Goal: Task Accomplishment & Management: Manage account settings

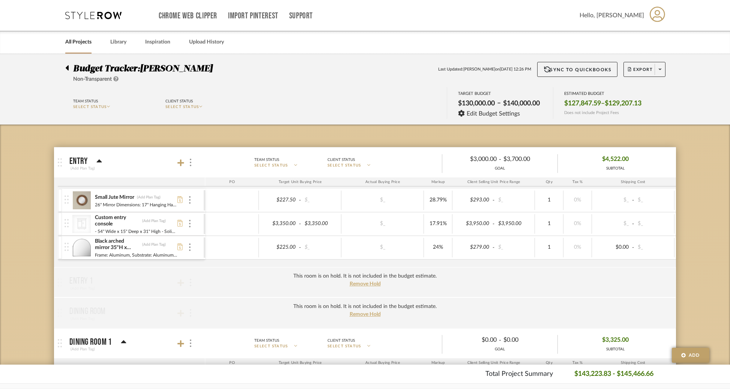
click at [68, 70] on icon at bounding box center [67, 67] width 3 height 5
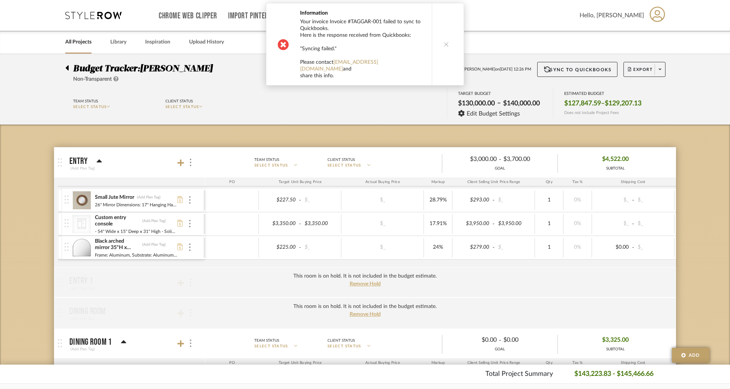
click at [74, 37] on link "All Projects" at bounding box center [78, 42] width 26 height 10
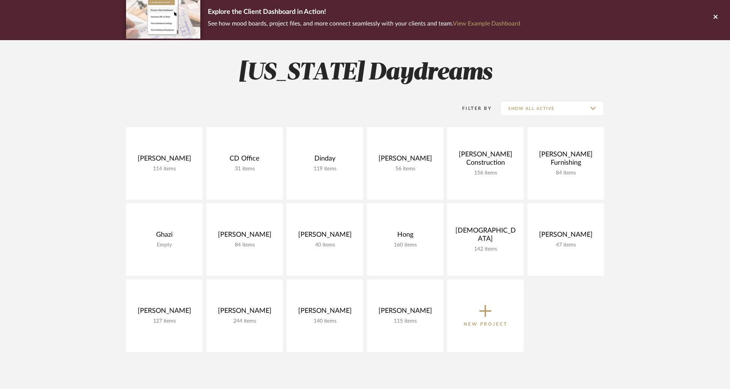
scroll to position [137, 0]
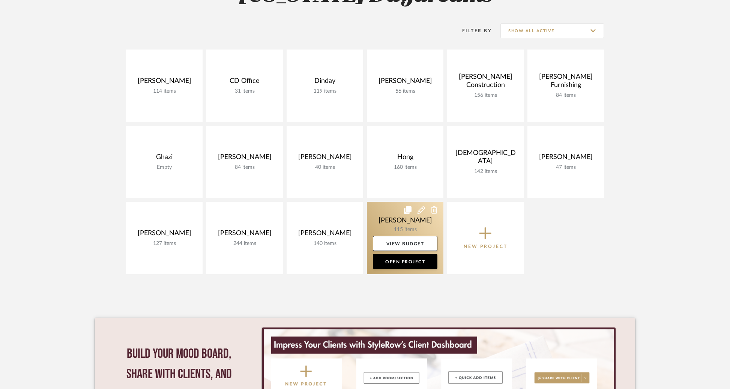
click at [420, 209] on icon at bounding box center [421, 210] width 8 height 8
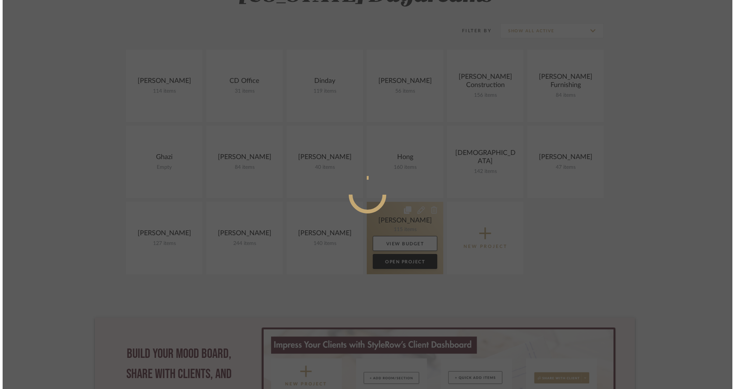
scroll to position [0, 0]
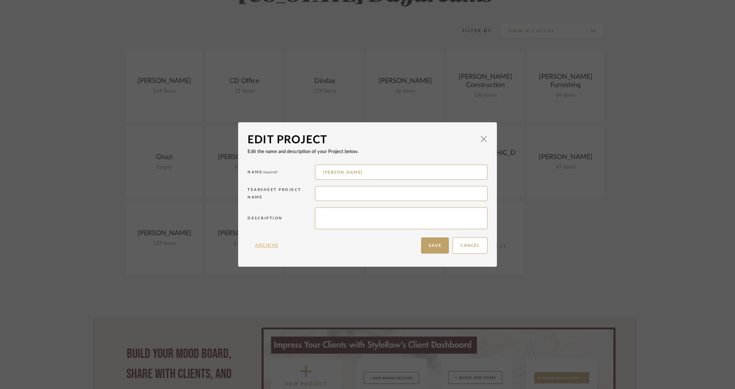
click at [264, 243] on button "Archive" at bounding box center [267, 245] width 39 height 16
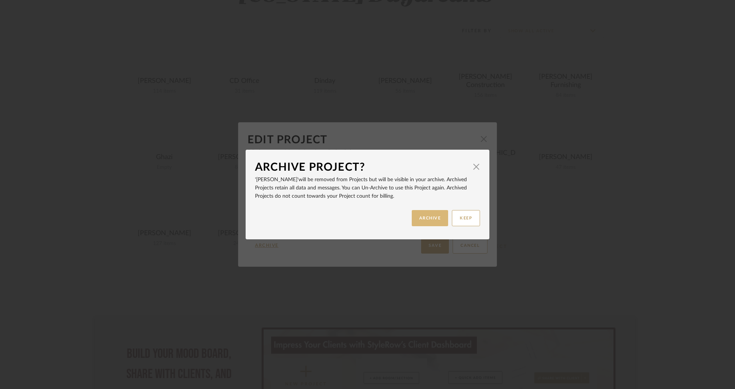
click at [429, 219] on button "ARCHIVE" at bounding box center [430, 218] width 37 height 16
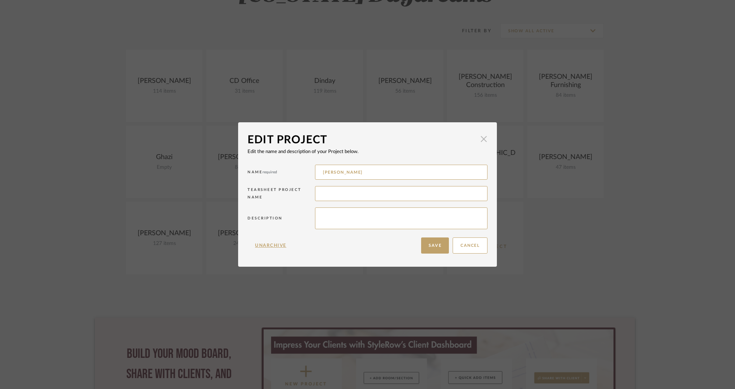
click at [480, 143] on span "button" at bounding box center [483, 139] width 15 height 15
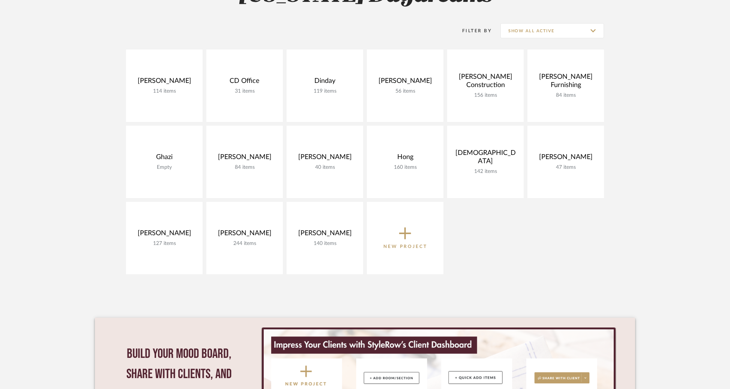
scroll to position [131, 0]
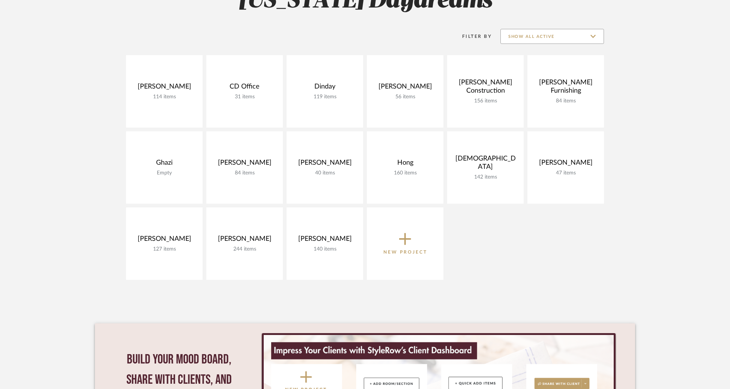
click at [559, 36] on input "Show All Active" at bounding box center [552, 36] width 104 height 15
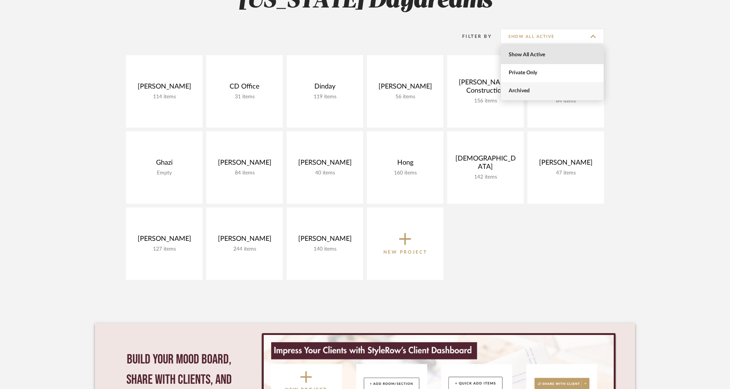
click at [542, 92] on span "Archived" at bounding box center [553, 91] width 89 height 6
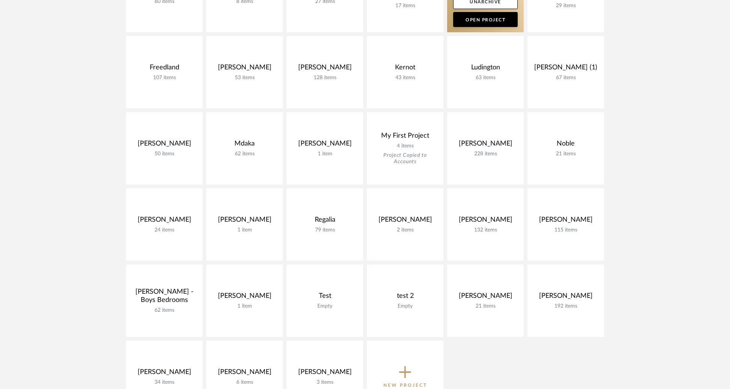
scroll to position [302, 0]
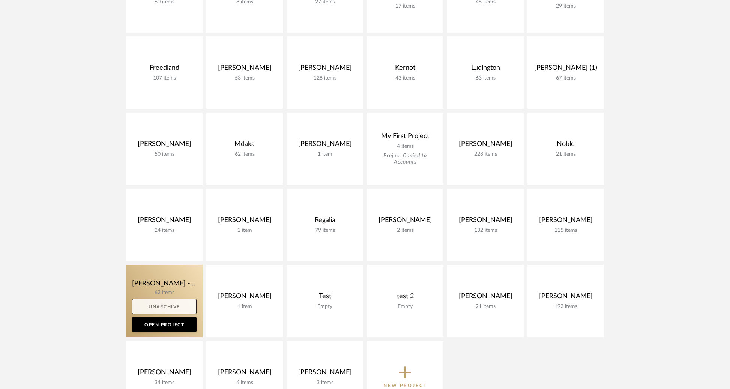
click at [176, 309] on link "Unarchive" at bounding box center [164, 306] width 65 height 15
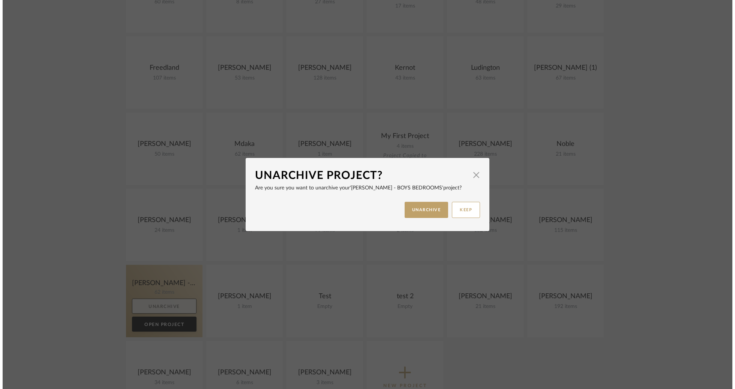
scroll to position [0, 0]
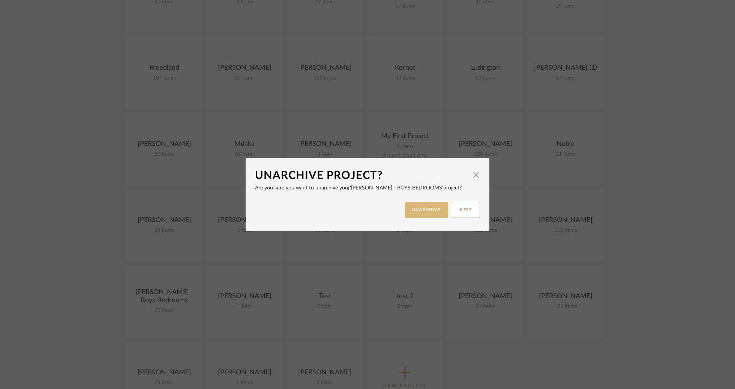
click at [413, 214] on button "UNARCHIVE" at bounding box center [427, 210] width 44 height 16
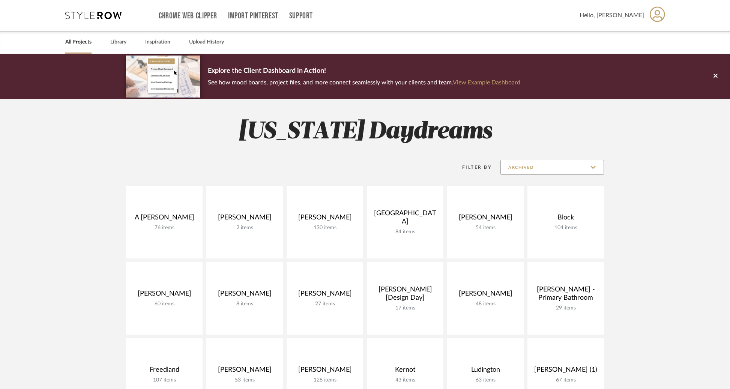
click at [532, 166] on input "Archived" at bounding box center [552, 167] width 104 height 15
click at [530, 183] on span "Show All Active" at bounding box center [553, 186] width 89 height 6
type input "Show All Active"
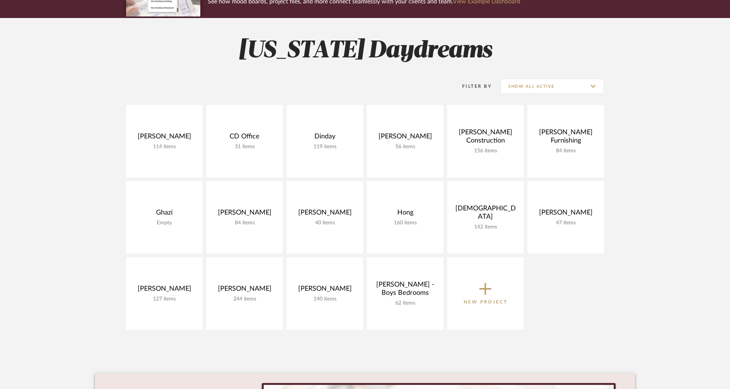
scroll to position [95, 0]
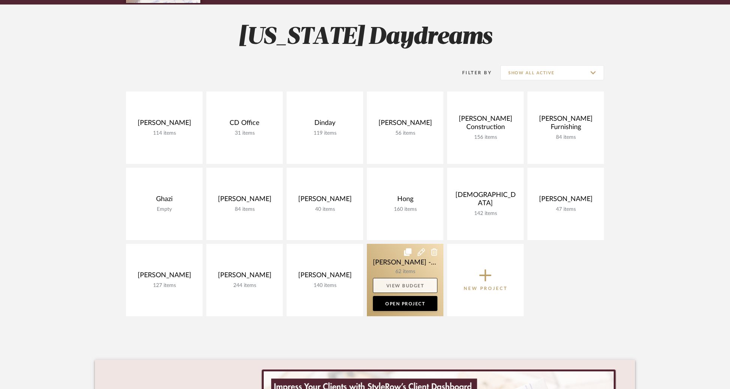
click at [410, 282] on link "View Budget" at bounding box center [405, 285] width 65 height 15
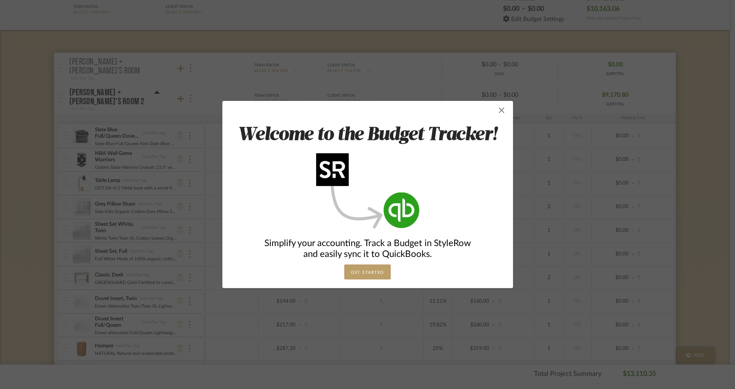
click at [499, 113] on span "button" at bounding box center [501, 110] width 15 height 15
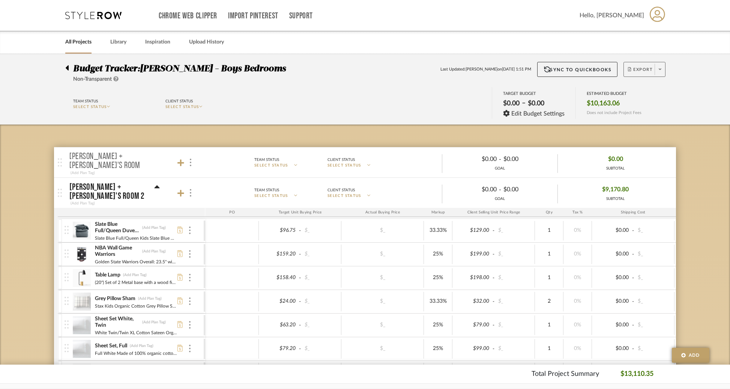
click at [647, 74] on span "Export" at bounding box center [640, 72] width 25 height 11
click at [650, 106] on span "Export Excel" at bounding box center [658, 109] width 56 height 6
click at [558, 83] on div "Budget Tracker: [PERSON_NAME] - Boys Bedrooms Non-Transparent Last Updated: [PE…" at bounding box center [365, 72] width 622 height 21
click at [75, 44] on link "All Projects" at bounding box center [78, 42] width 26 height 10
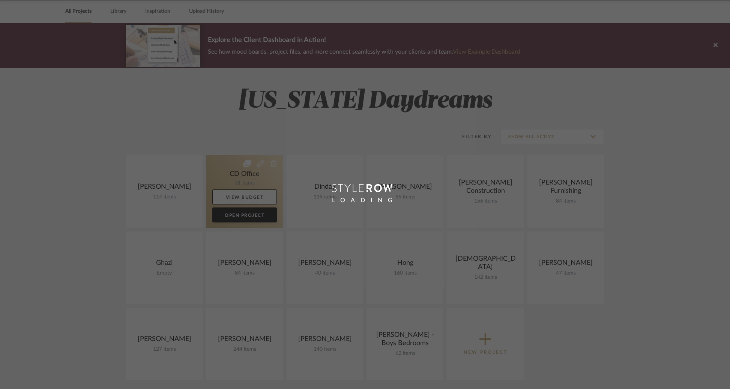
scroll to position [36, 0]
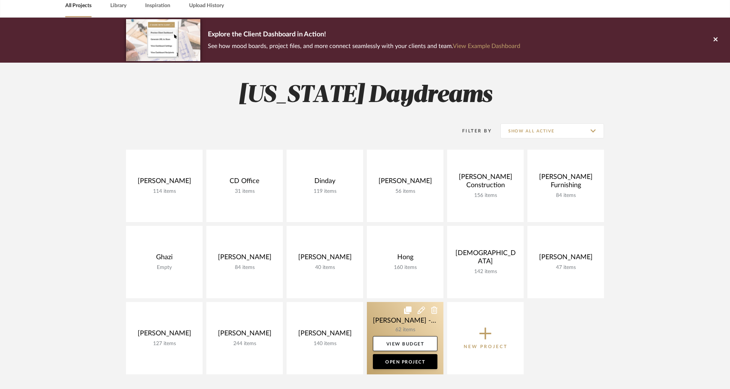
click at [424, 307] on icon at bounding box center [421, 310] width 8 height 8
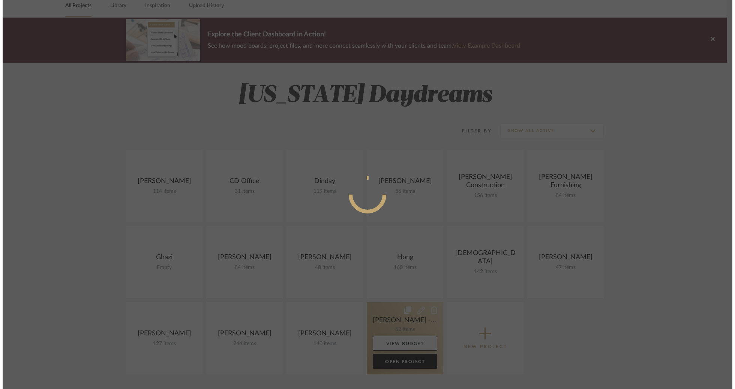
scroll to position [0, 0]
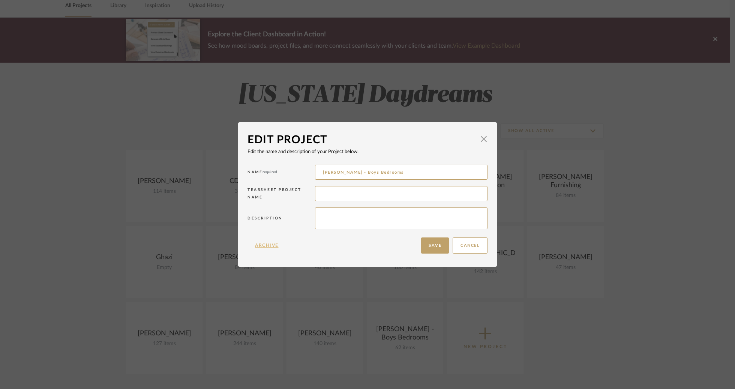
click at [269, 241] on button "Archive" at bounding box center [267, 245] width 39 height 16
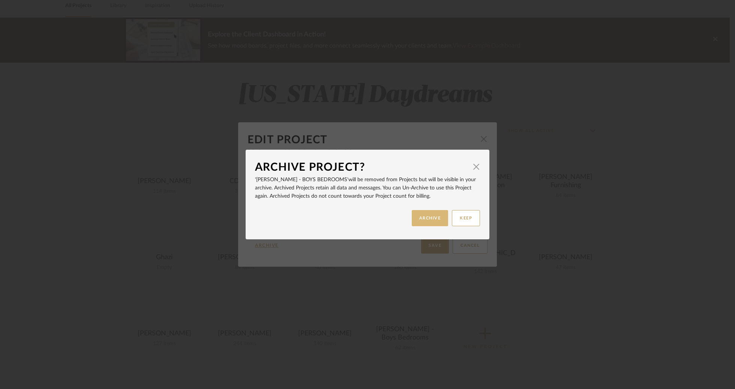
click at [424, 217] on button "ARCHIVE" at bounding box center [430, 218] width 37 height 16
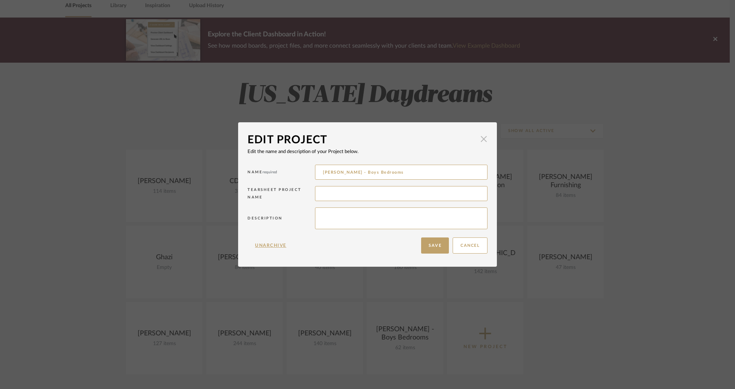
click at [478, 145] on span "button" at bounding box center [483, 139] width 15 height 15
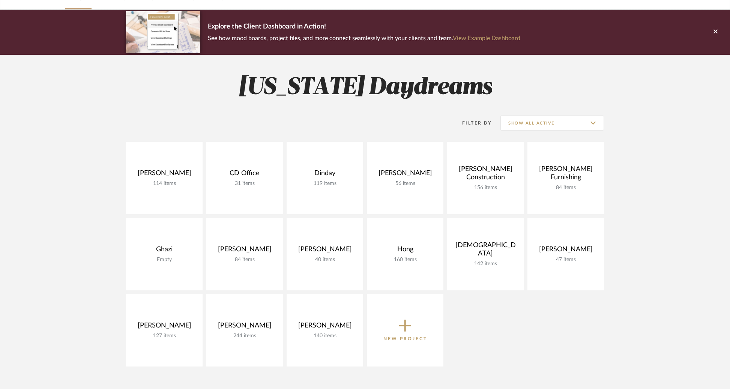
scroll to position [45, 0]
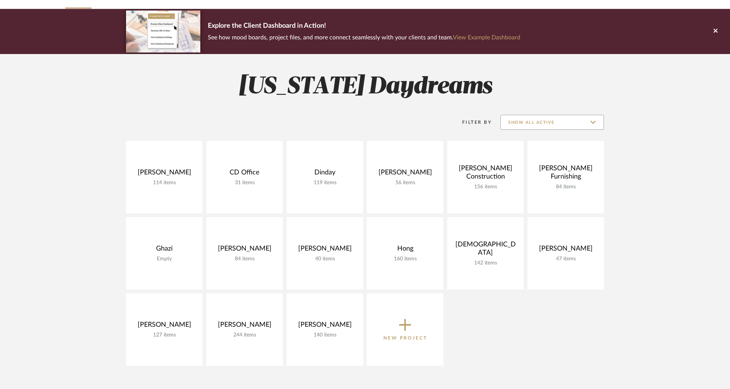
click at [536, 122] on input "Show All Active" at bounding box center [552, 122] width 104 height 15
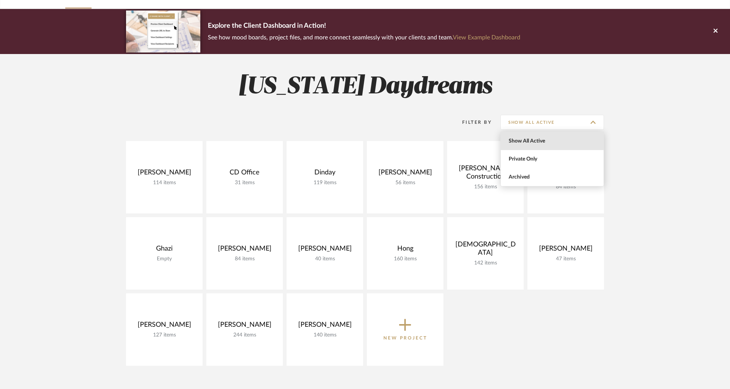
click at [551, 340] on div "[PERSON_NAME] 114 items View Budget Open Project CD Office 31 items View Budget…" at bounding box center [365, 255] width 540 height 228
